Goal: Transaction & Acquisition: Purchase product/service

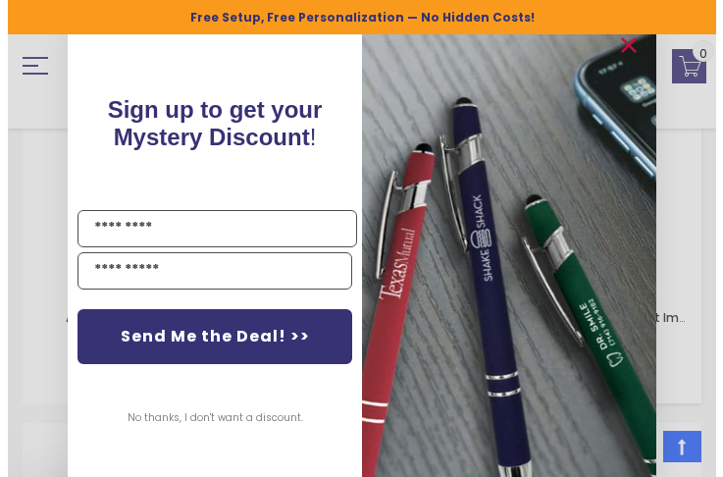
scroll to position [6856, 0]
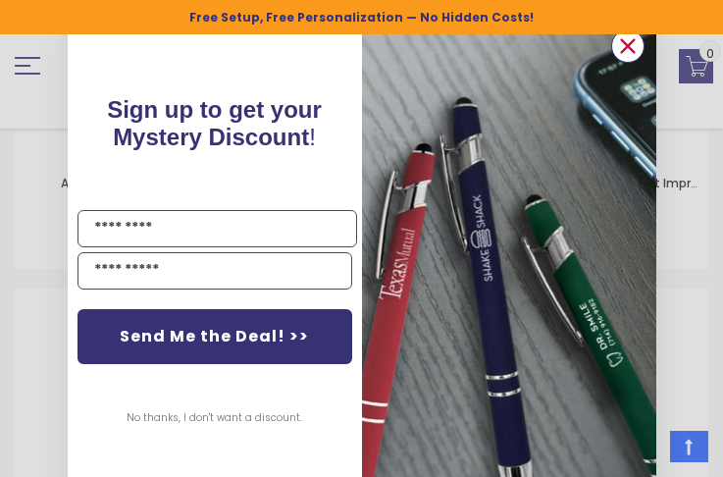
click at [632, 46] on circle "Close dialog" at bounding box center [626, 45] width 29 height 29
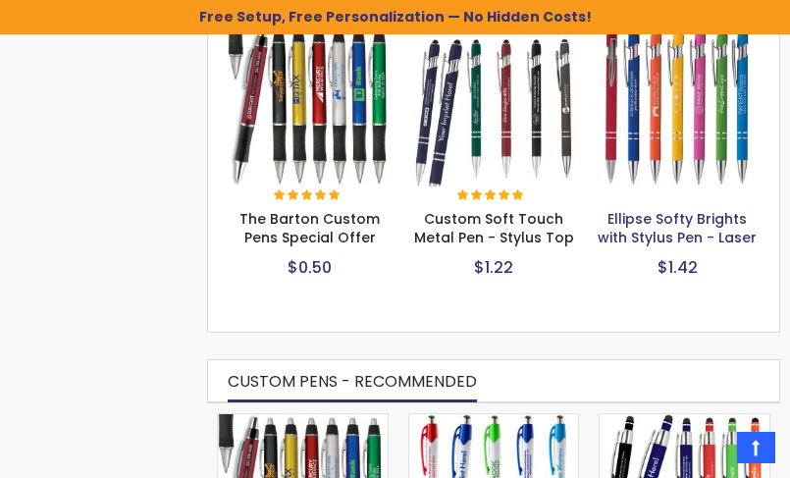
scroll to position [687, 0]
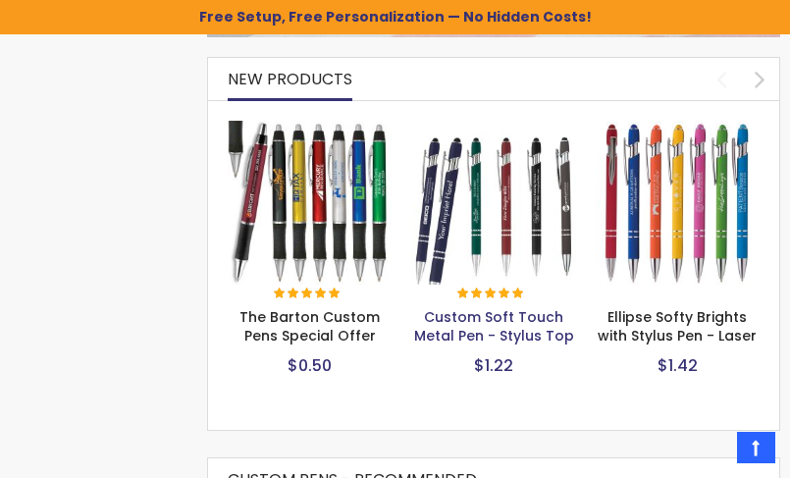
click at [510, 319] on link "Custom Soft Touch Metal Pen - Stylus Top" at bounding box center [494, 326] width 160 height 38
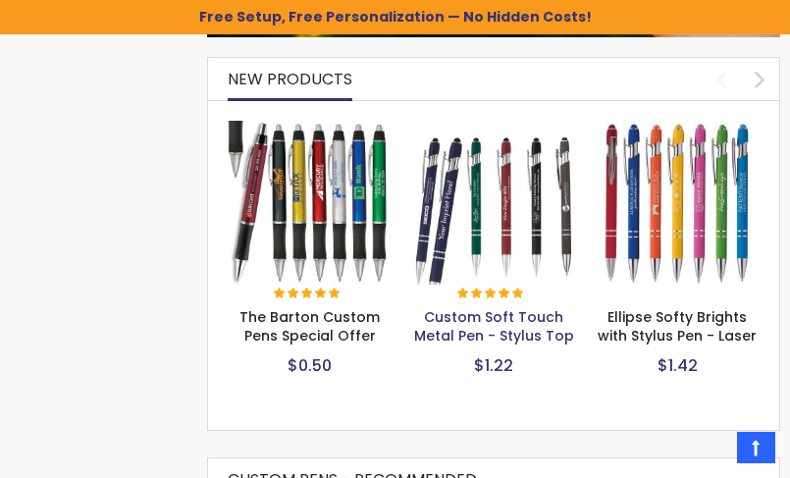
click at [517, 316] on link "Custom Soft Touch Metal Pen - Stylus Top" at bounding box center [494, 326] width 160 height 38
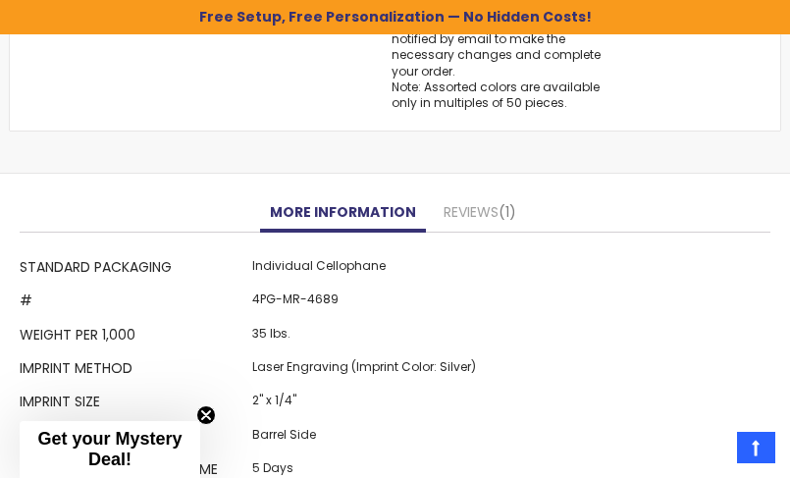
scroll to position [1801, 0]
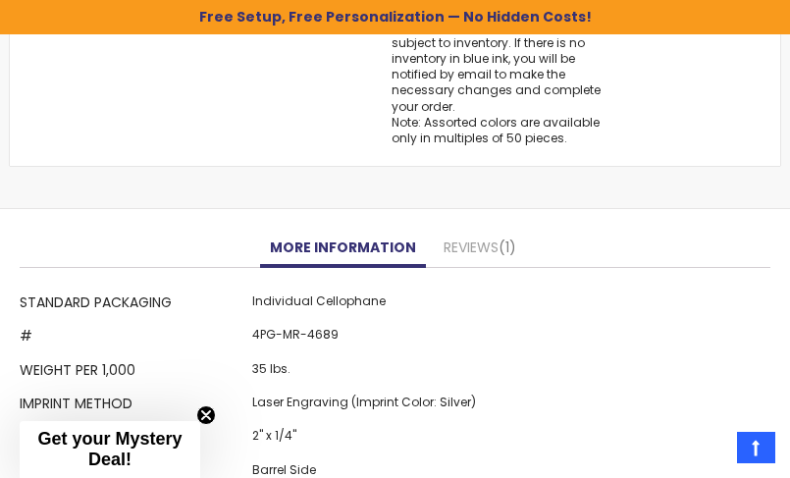
click at [529, 232] on div "More Information More Information Standard Packaging Individual Cellophane # 4P…" at bounding box center [395, 376] width 751 height 295
click at [499, 237] on span "1" at bounding box center [508, 247] width 18 height 20
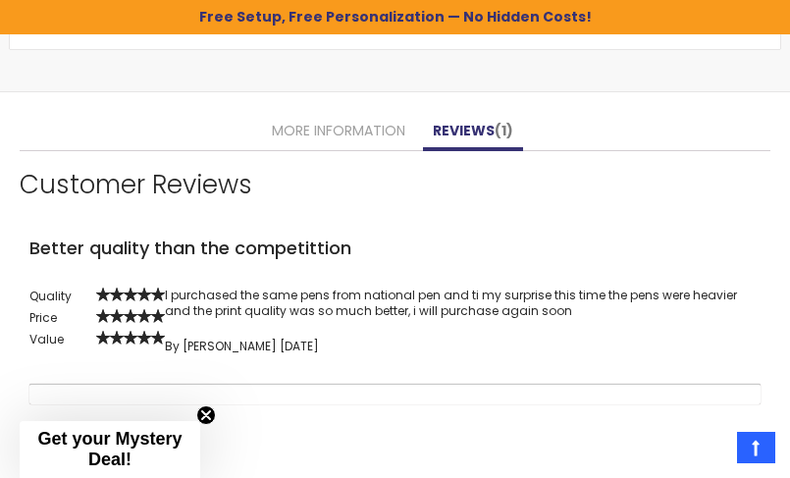
scroll to position [1916, 0]
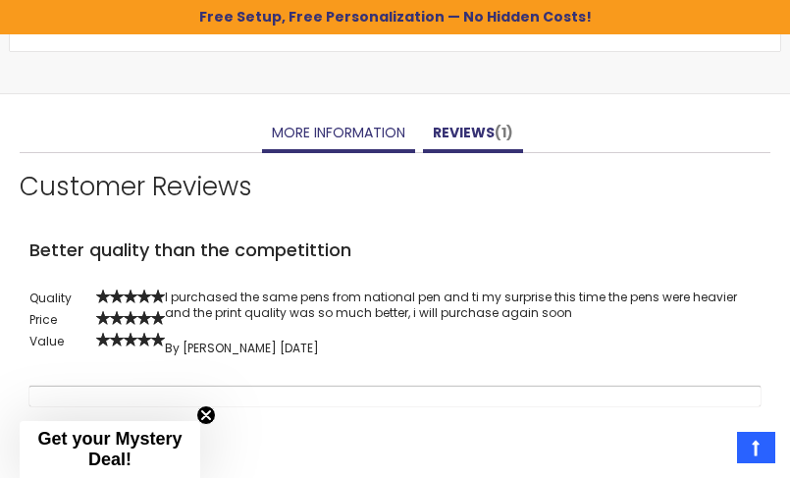
click at [361, 130] on link "More Information" at bounding box center [338, 133] width 153 height 39
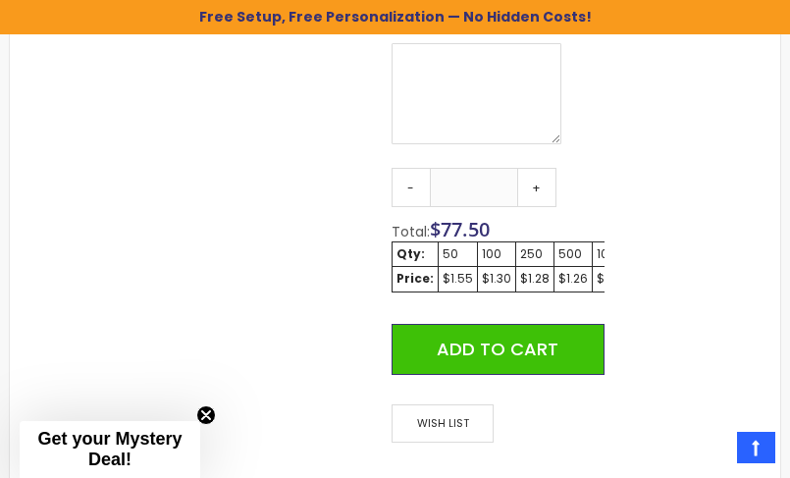
scroll to position [1130, 0]
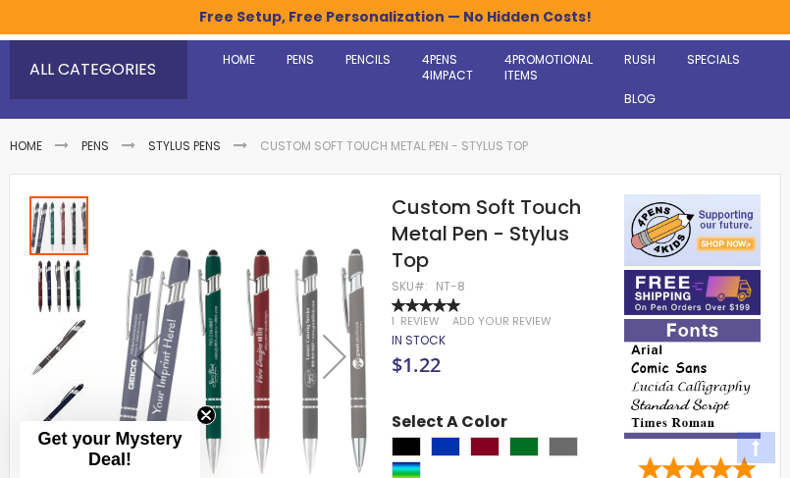
scroll to position [196, 0]
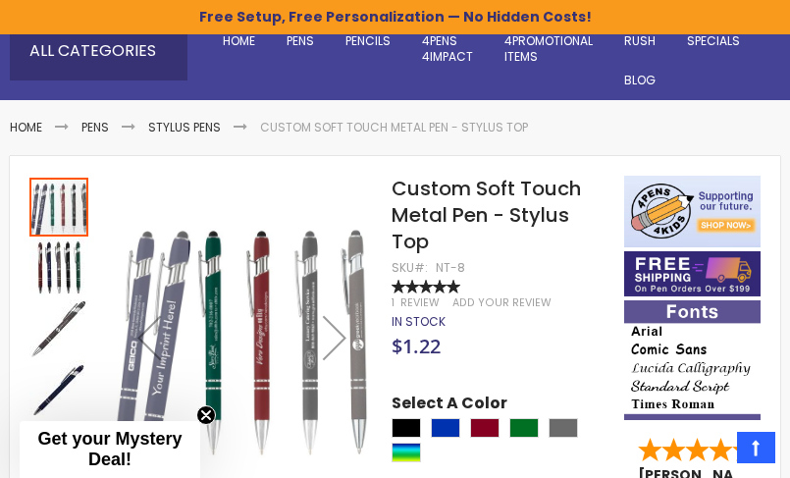
click at [71, 325] on img "Custom Soft Touch Metal Pen - Stylus Top" at bounding box center [58, 328] width 59 height 59
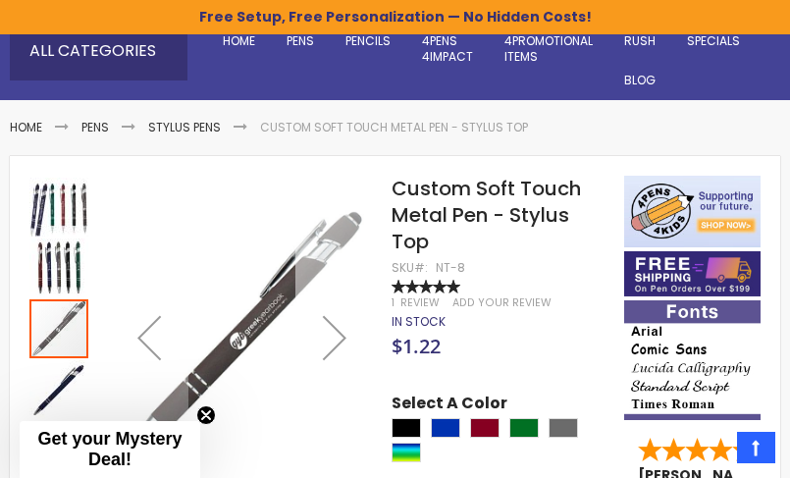
scroll to position [294, 0]
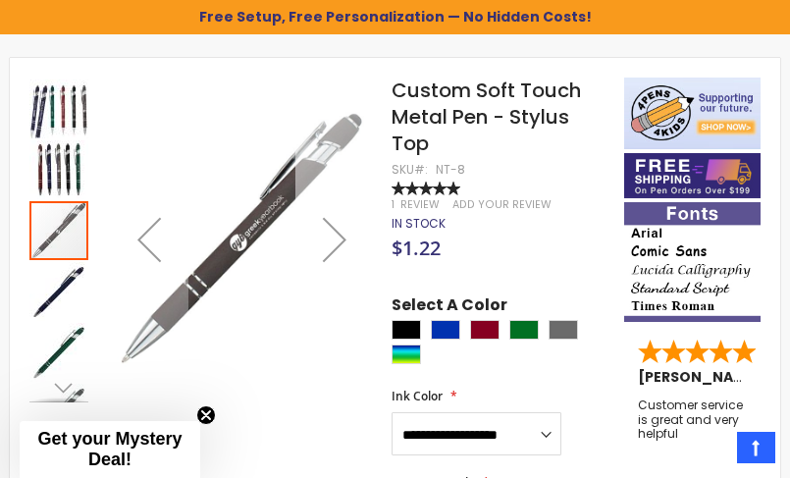
click at [337, 240] on div "Next" at bounding box center [334, 239] width 79 height 79
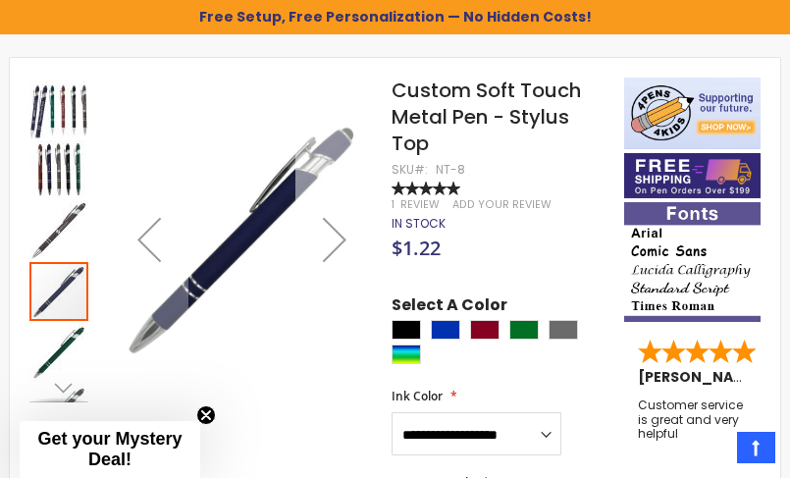
click at [336, 240] on div "Next" at bounding box center [334, 239] width 79 height 79
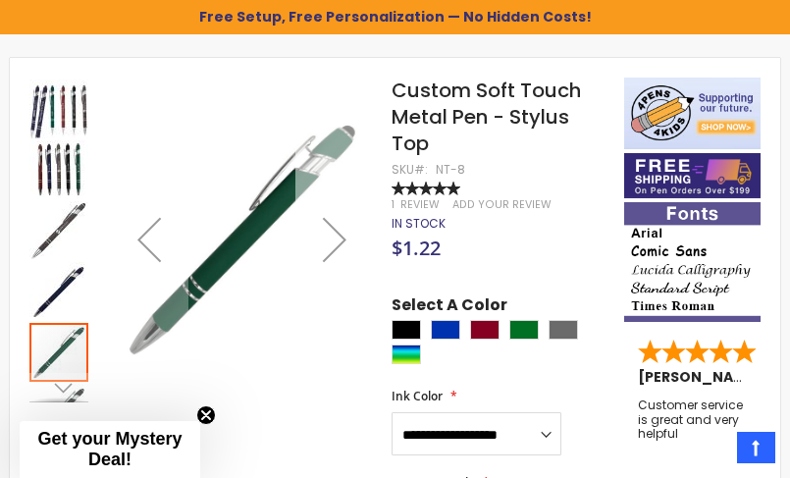
click at [336, 240] on div "Next" at bounding box center [334, 239] width 79 height 79
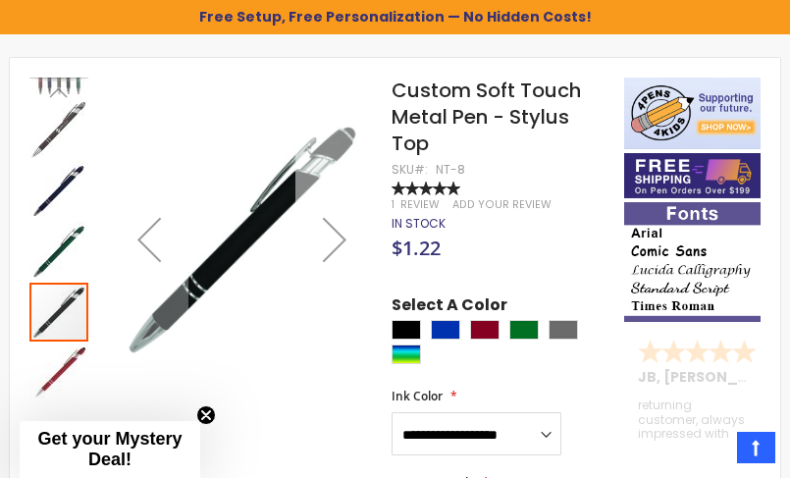
click at [336, 240] on div "Next" at bounding box center [334, 239] width 79 height 79
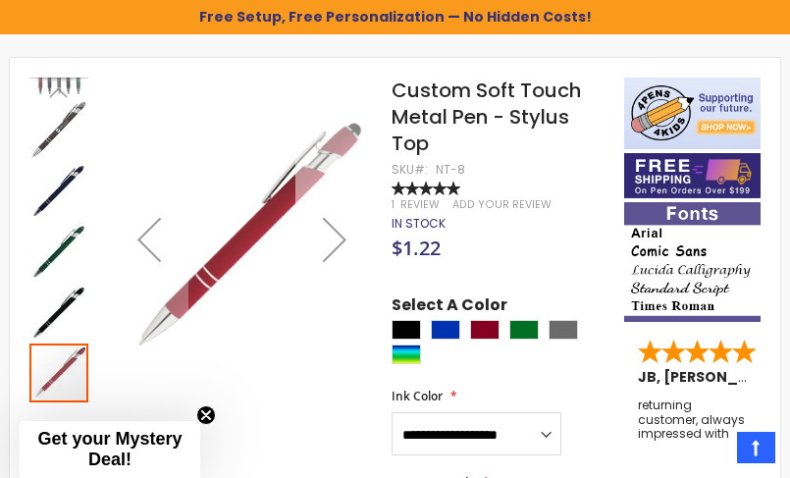
click at [336, 240] on div "Next" at bounding box center [334, 239] width 79 height 79
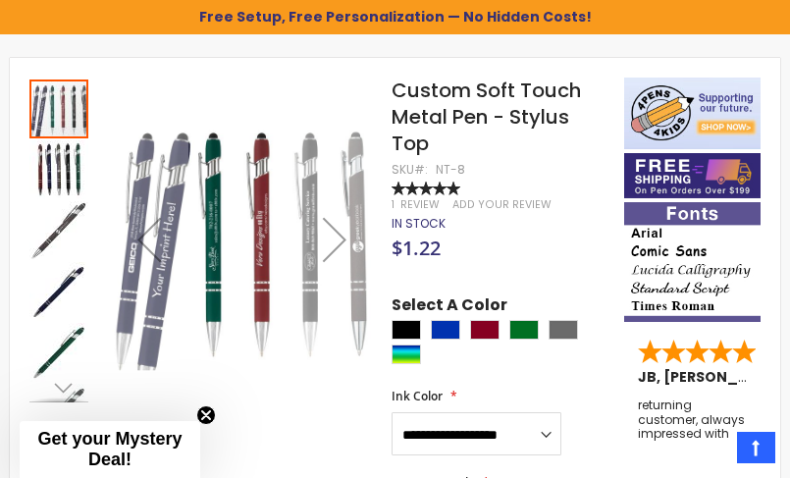
click at [336, 240] on div "Next" at bounding box center [334, 239] width 79 height 79
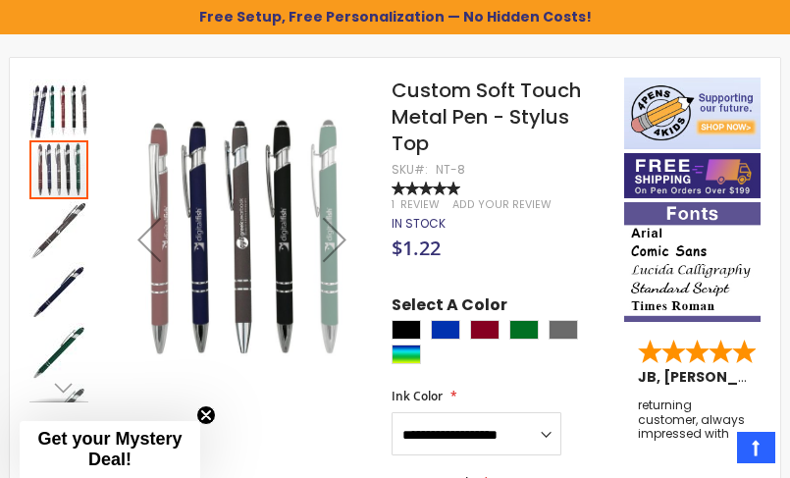
click at [336, 240] on div "Next" at bounding box center [334, 239] width 79 height 79
